Goal: Task Accomplishment & Management: Manage account settings

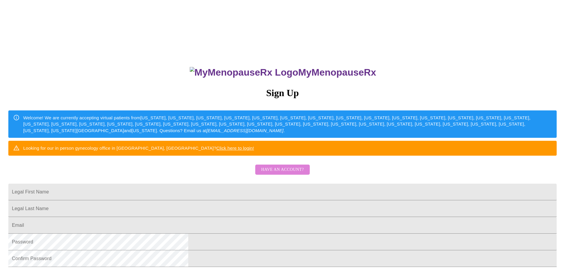
click at [289, 174] on span "Have an account?" at bounding box center [282, 169] width 43 height 7
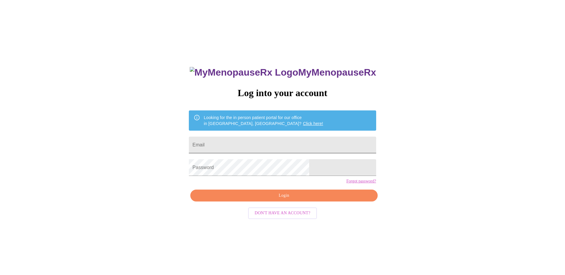
click at [254, 143] on input "Email" at bounding box center [282, 145] width 187 height 17
type input "[EMAIL_ADDRESS][DOMAIN_NAME]"
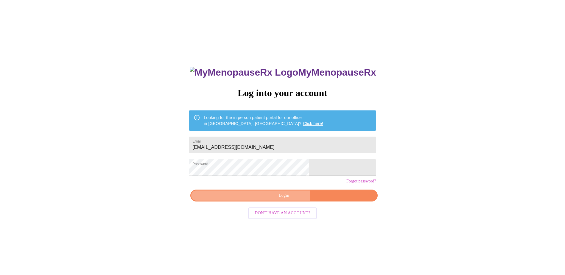
click at [255, 200] on span "Login" at bounding box center [283, 195] width 173 height 7
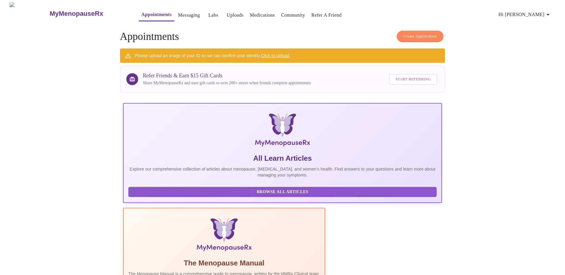
click at [272, 54] on link "Click to upload." at bounding box center [275, 55] width 29 height 5
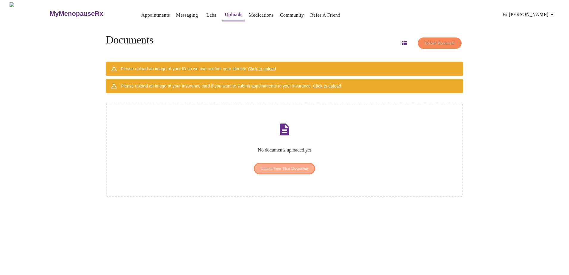
click at [292, 165] on span "Upload Your First Document" at bounding box center [285, 168] width 48 height 7
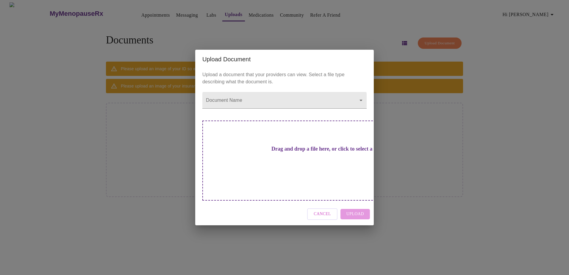
click at [300, 147] on div "Drag and drop a file here, or click to select a file" at bounding box center [327, 161] width 248 height 80
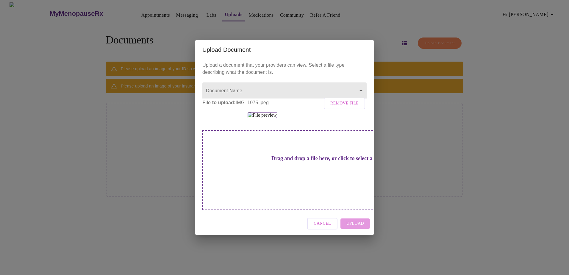
click at [246, 59] on body "MyMenopauseRx Appointments Messaging Labs Uploads Medications Community Refer a…" at bounding box center [284, 139] width 565 height 275
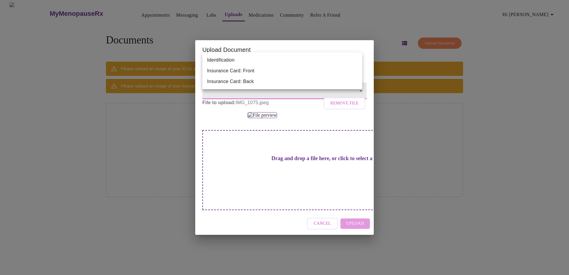
click at [246, 59] on li "Identification" at bounding box center [283, 60] width 160 height 11
type input "Identification"
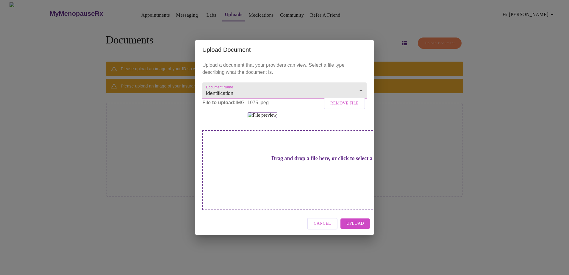
click at [352, 228] on span "Upload" at bounding box center [356, 223] width 18 height 7
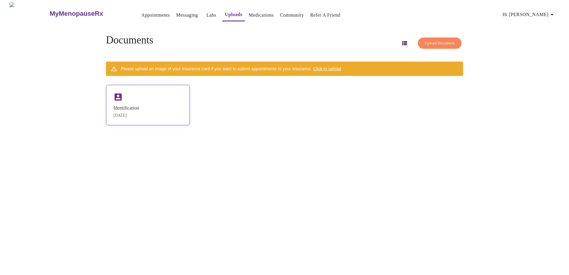
drag, startPoint x: 150, startPoint y: 116, endPoint x: 141, endPoint y: 111, distance: 10.3
click at [141, 111] on div "Documents Upload Document Please upload an image of your insurance card if you …" at bounding box center [285, 80] width 372 height 111
click at [252, 12] on link "Medications" at bounding box center [261, 15] width 25 height 8
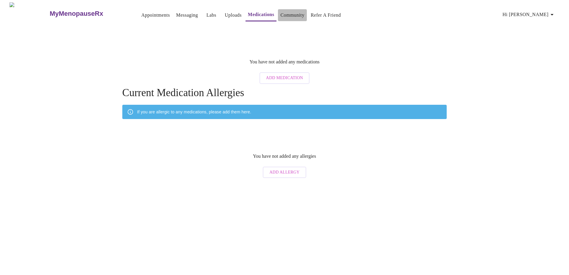
click at [285, 13] on link "Community" at bounding box center [293, 15] width 24 height 8
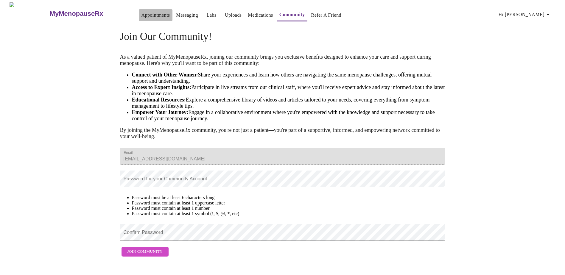
click at [141, 14] on link "Appointments" at bounding box center [155, 15] width 29 height 8
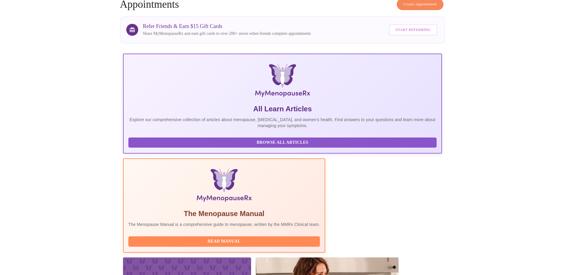
scroll to position [51, 0]
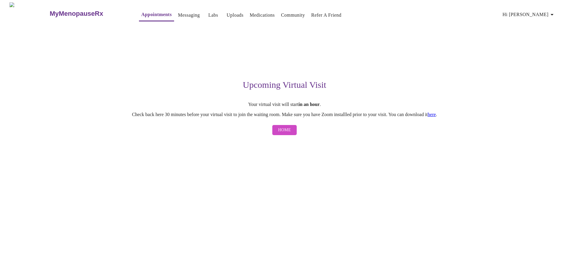
click at [436, 116] on link "here" at bounding box center [432, 114] width 8 height 5
click at [281, 131] on span "Home" at bounding box center [284, 130] width 13 height 7
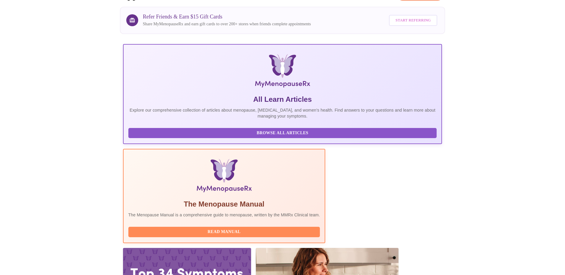
scroll to position [51, 0]
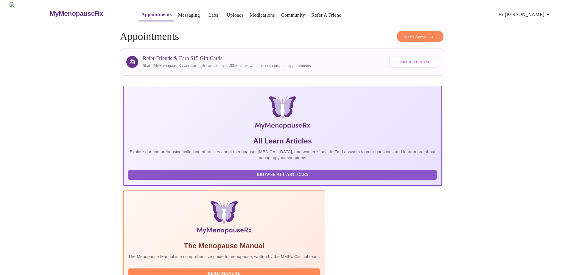
click at [550, 11] on icon "button" at bounding box center [547, 14] width 7 height 7
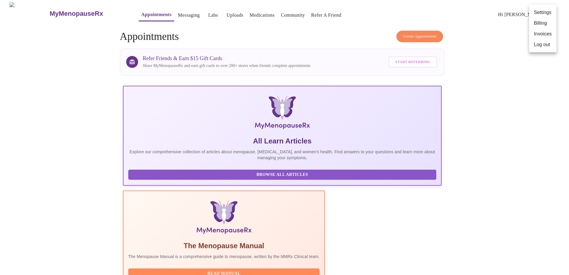
click at [166, 13] on div at bounding box center [284, 137] width 569 height 275
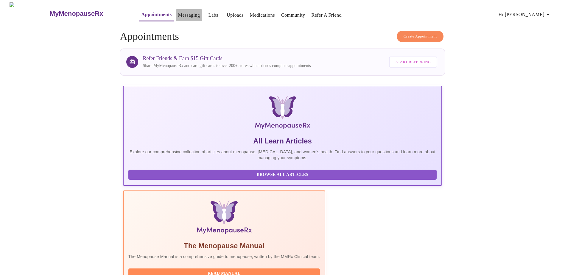
click at [178, 13] on link "Messaging" at bounding box center [189, 15] width 22 height 8
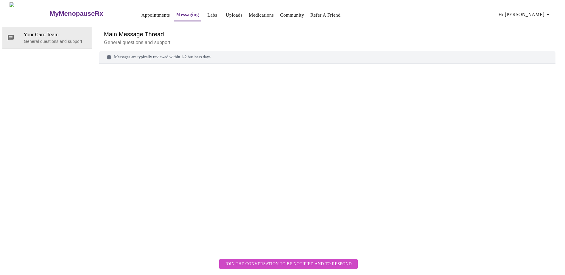
scroll to position [22, 0]
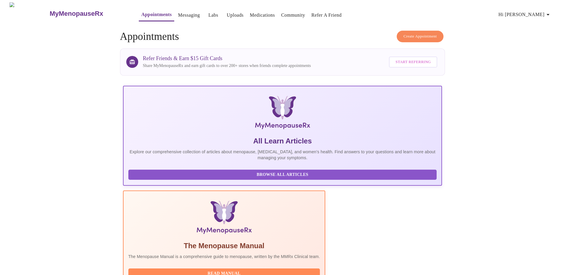
click at [206, 13] on span "Labs" at bounding box center [213, 15] width 14 height 8
click at [227, 16] on link "Uploads" at bounding box center [235, 15] width 17 height 8
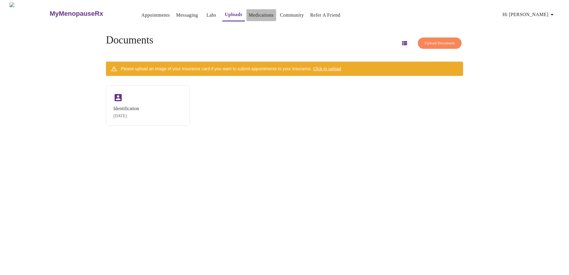
click at [249, 14] on link "Medications" at bounding box center [261, 15] width 25 height 8
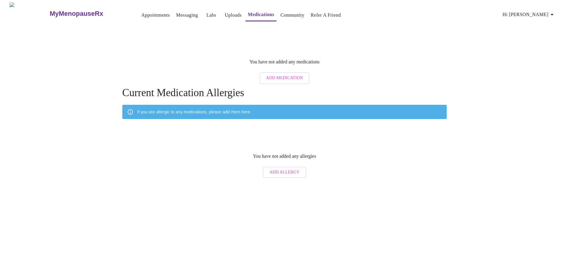
click at [281, 13] on link "Community" at bounding box center [293, 15] width 24 height 8
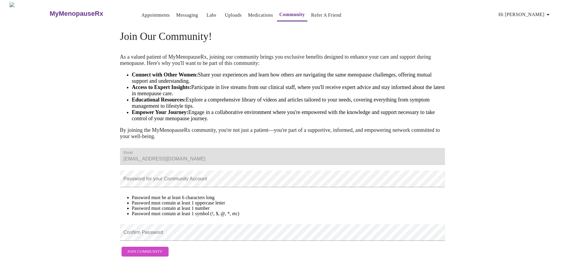
click at [145, 14] on link "Appointments" at bounding box center [155, 15] width 29 height 8
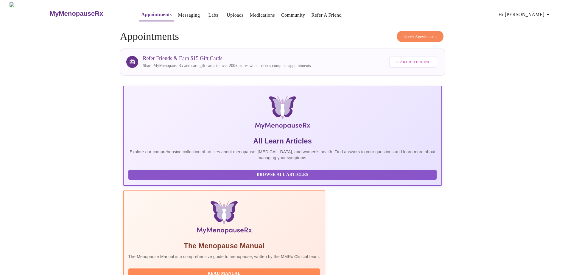
click at [550, 14] on icon "button" at bounding box center [548, 14] width 3 height 1
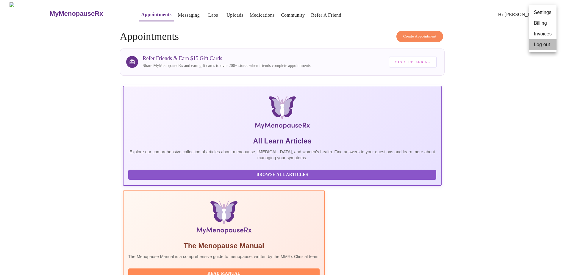
click at [547, 47] on li "Log out" at bounding box center [543, 44] width 27 height 11
